Goal: Information Seeking & Learning: Learn about a topic

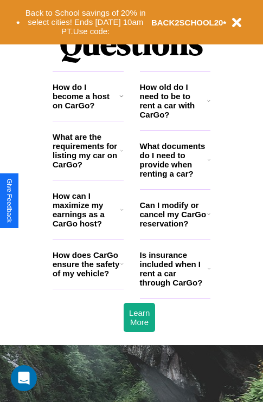
scroll to position [1312, 0]
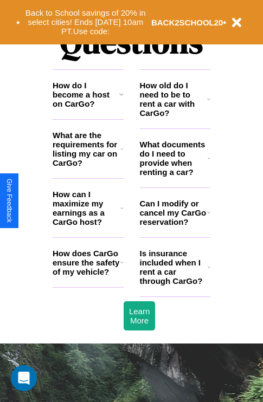
click at [121, 266] on icon at bounding box center [121, 262] width 3 height 9
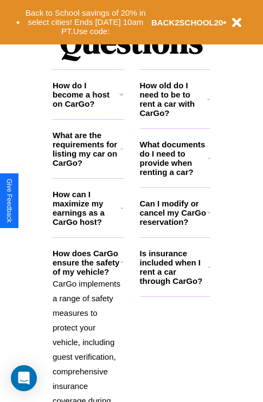
click at [88, 225] on h3 "How can I maximize my earnings as a CarGo host?" at bounding box center [87, 208] width 68 height 37
click at [209, 162] on icon at bounding box center [208, 158] width 3 height 9
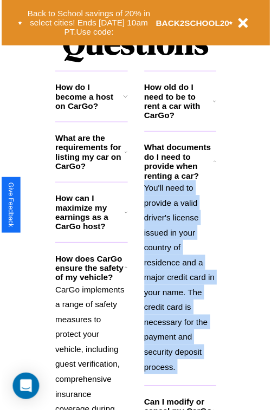
scroll to position [1390, 0]
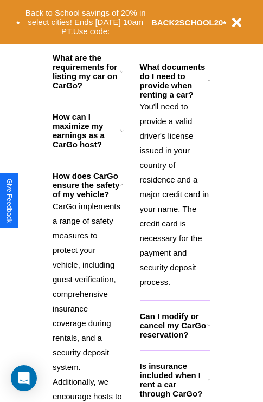
click at [209, 384] on icon at bounding box center [208, 379] width 3 height 9
click at [174, 193] on p "You'll need to provide a valid driver's license issued in your country of resid…" at bounding box center [175, 194] width 71 height 190
click at [209, 81] on polyline at bounding box center [209, 80] width 2 height 1
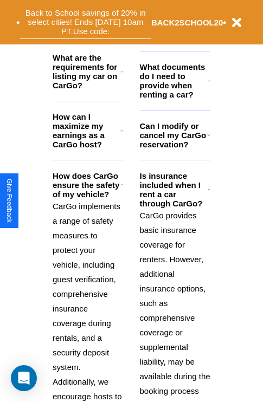
click at [121, 35] on button "Back to School savings of 20% in select cities! Ends [DATE] 10am PT. Use code:" at bounding box center [85, 22] width 131 height 34
